Goal: Find specific page/section: Find specific page/section

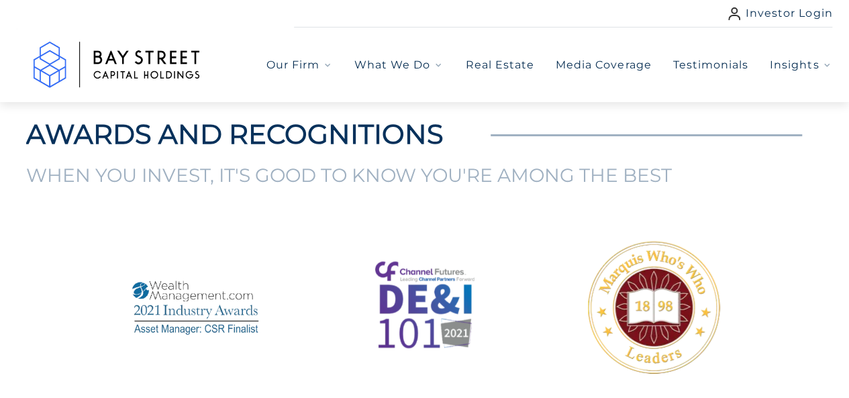
scroll to position [1679, 0]
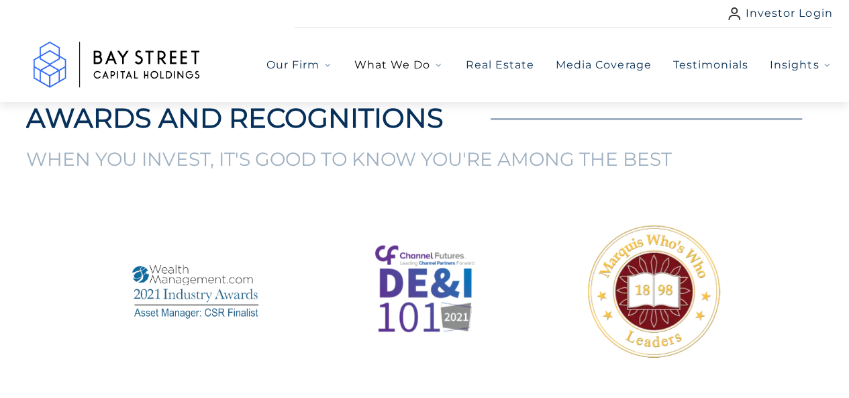
click at [393, 68] on span "What We Do" at bounding box center [393, 65] width 76 height 16
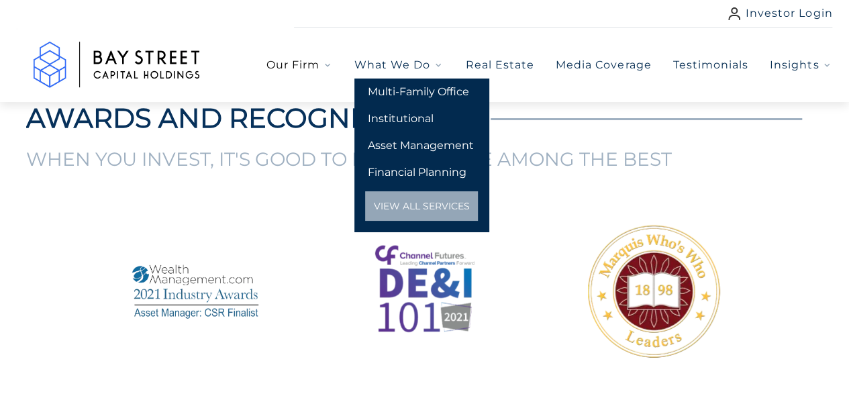
click at [313, 69] on span "Our Firm" at bounding box center [293, 65] width 53 height 16
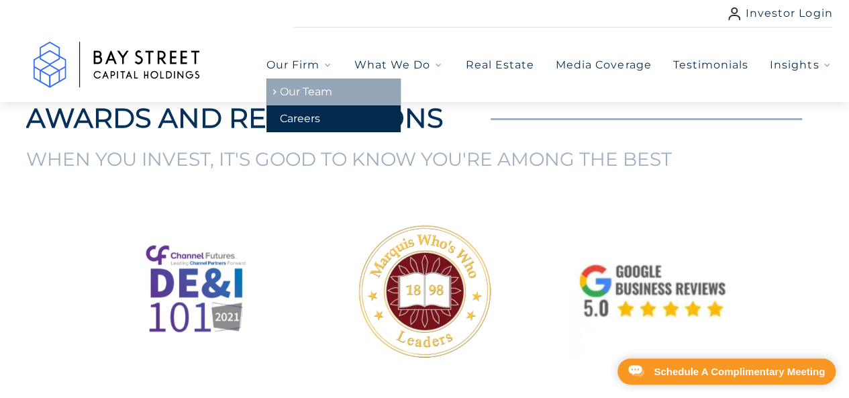
click at [297, 94] on link "Our Team" at bounding box center [334, 92] width 134 height 27
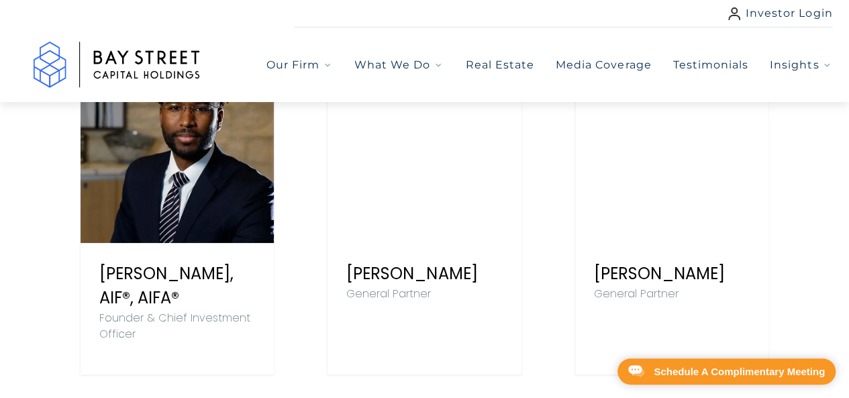
scroll to position [671, 0]
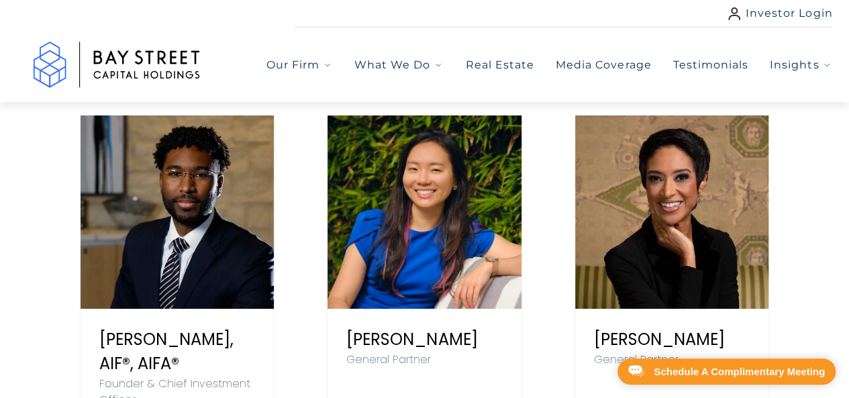
click at [271, 184] on div at bounding box center [177, 211] width 193 height 193
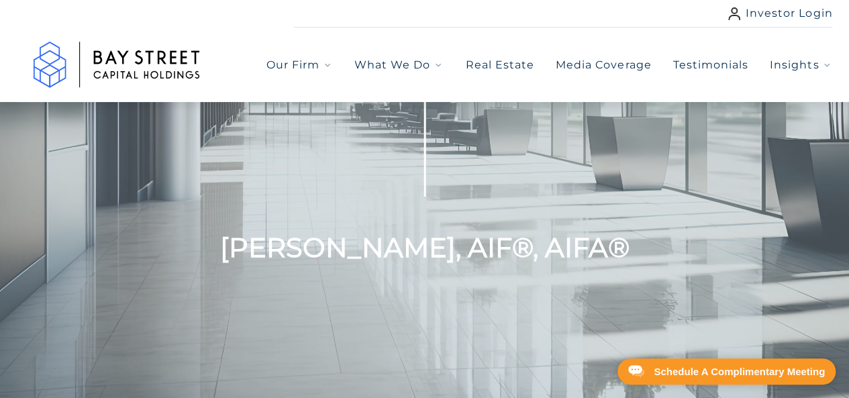
scroll to position [269, 0]
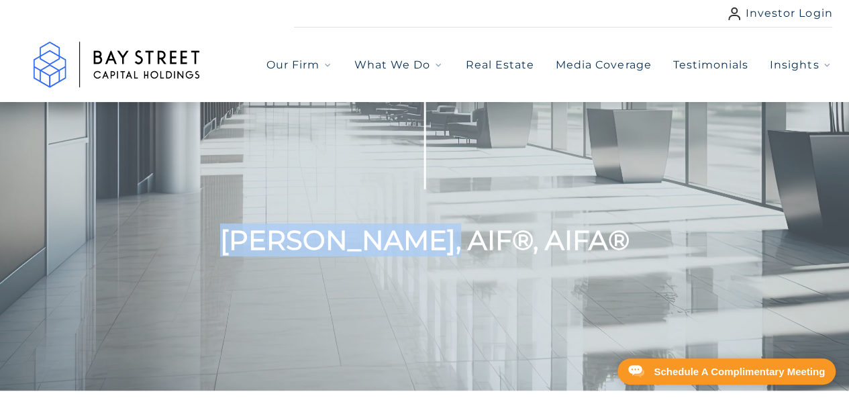
drag, startPoint x: 459, startPoint y: 238, endPoint x: 162, endPoint y: 236, distance: 296.8
click at [162, 236] on h3 "[PERSON_NAME], AIF®, AIFA®" at bounding box center [424, 156] width 819 height 200
copy h3 "[PERSON_NAME]"
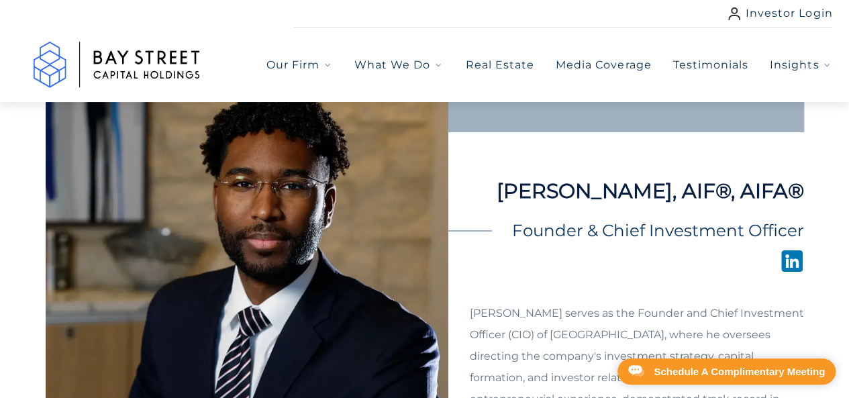
scroll to position [1007, 0]
